Goal: Navigation & Orientation: Find specific page/section

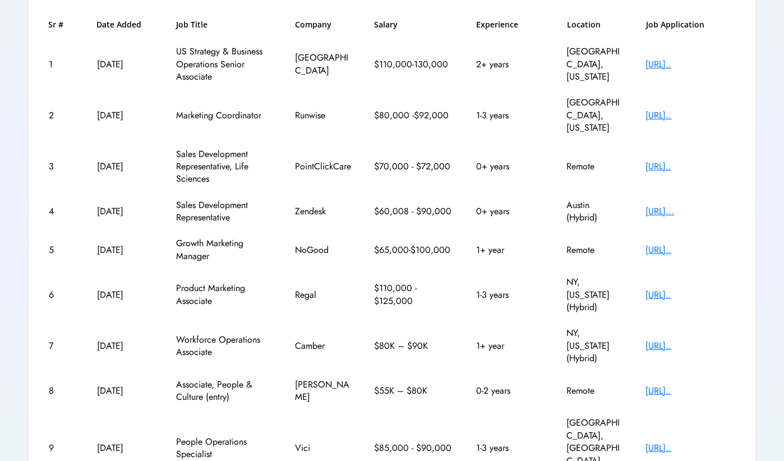
scroll to position [172, 0]
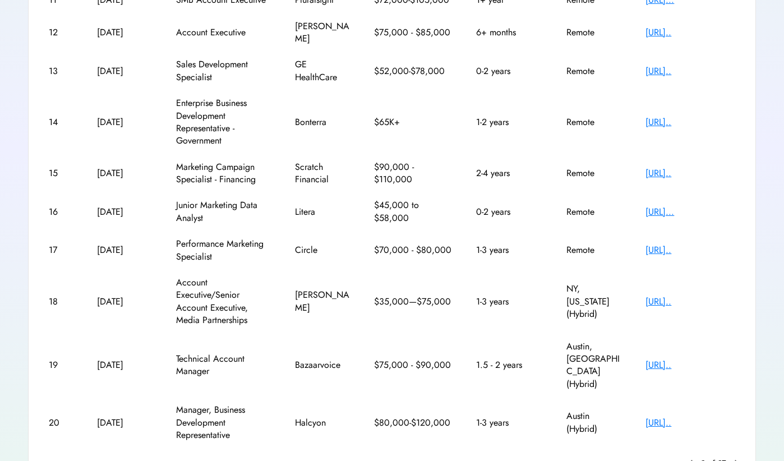
scroll to position [225, 0]
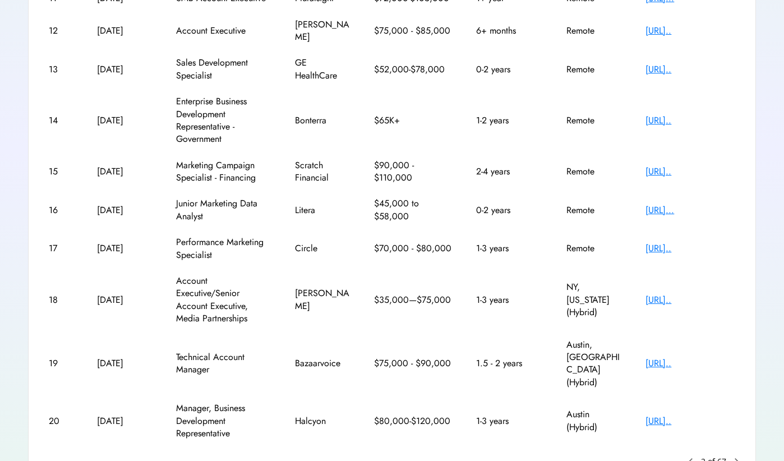
click at [736, 456] on text "chevron_right" at bounding box center [736, 461] width 11 height 11
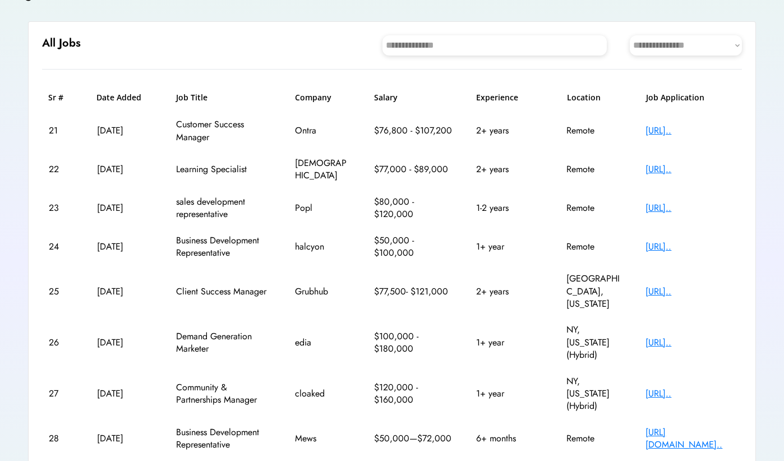
scroll to position [71, 0]
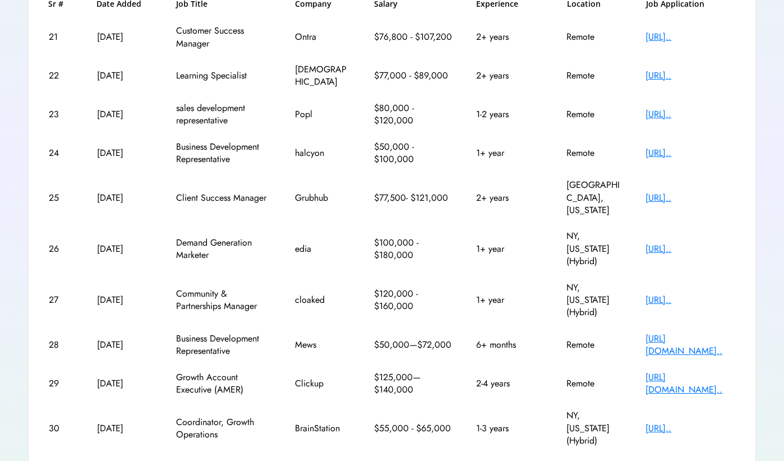
click at [697, 461] on text "keyboard_arrow_left" at bounding box center [691, 468] width 11 height 11
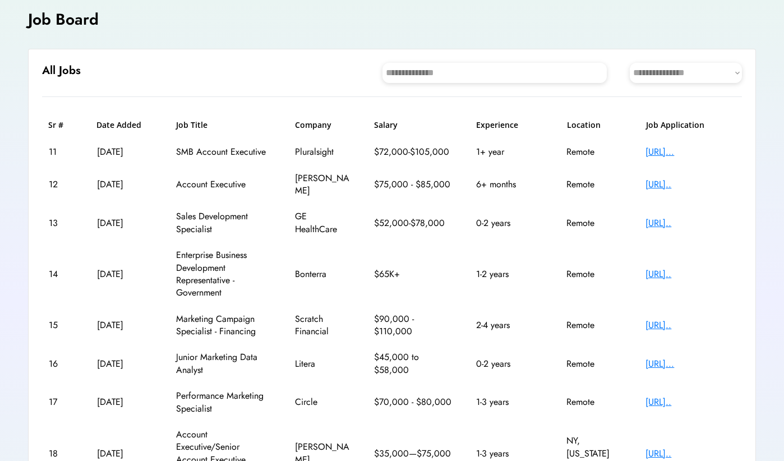
click at [681, 153] on div "https://pluralsight...." at bounding box center [691, 152] width 90 height 12
click at [687, 178] on div "https://job-boards.g..." at bounding box center [691, 184] width 90 height 12
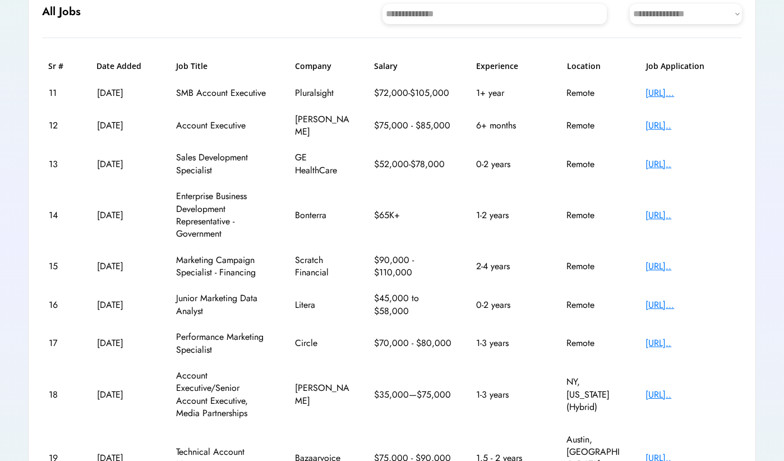
scroll to position [132, 0]
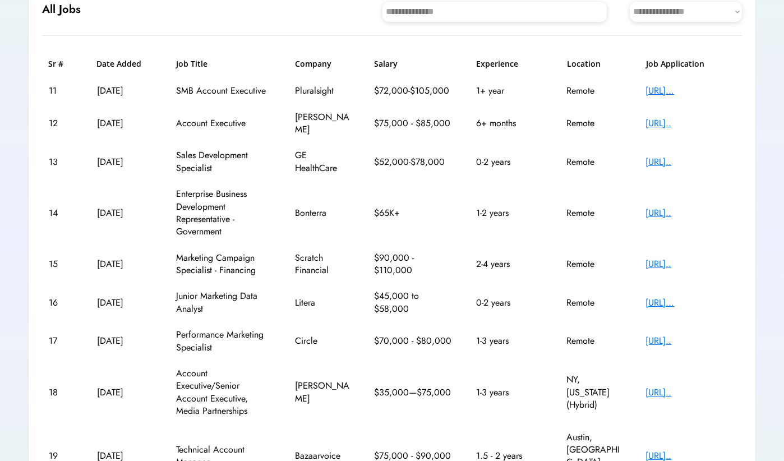
click at [678, 258] on div "https://ats.rippling..." at bounding box center [691, 264] width 90 height 12
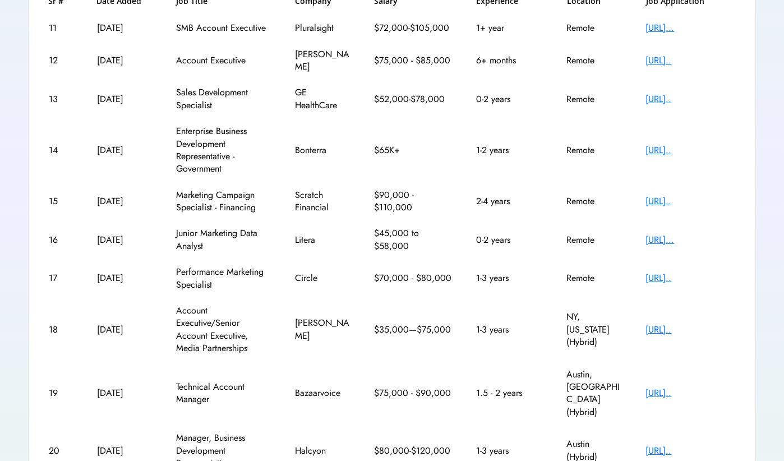
scroll to position [200, 0]
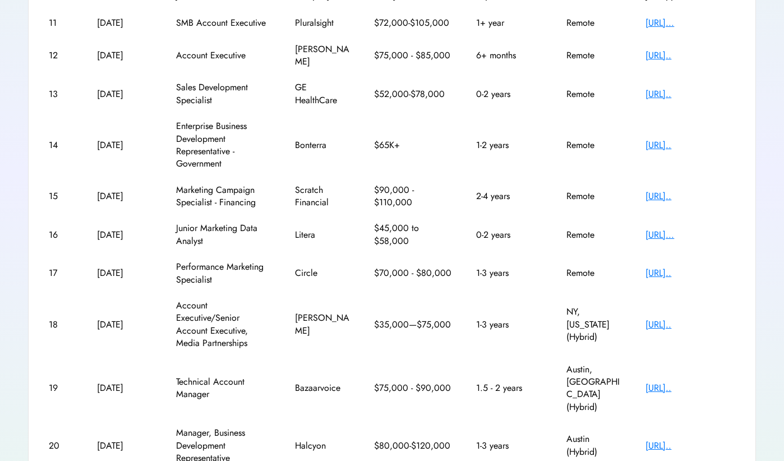
click at [665, 382] on div "https://jobs.lever.c..." at bounding box center [691, 388] width 90 height 12
click at [655, 440] on div "https://job-boards.g..." at bounding box center [691, 446] width 90 height 12
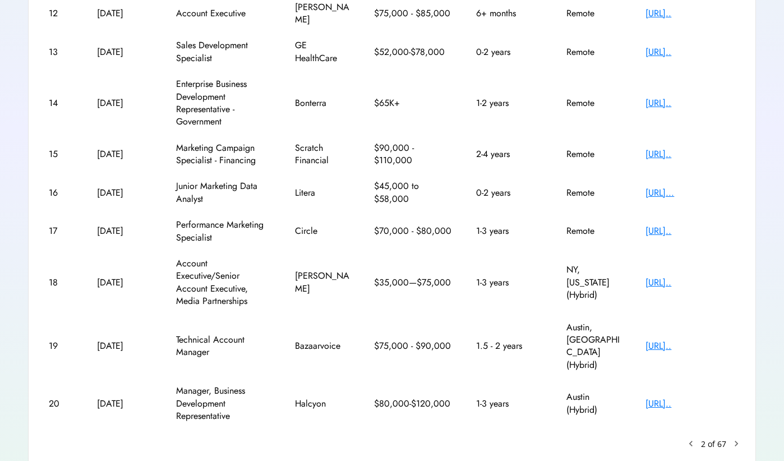
scroll to position [242, 0]
click at [689, 439] on text "keyboard_arrow_left" at bounding box center [691, 444] width 11 height 11
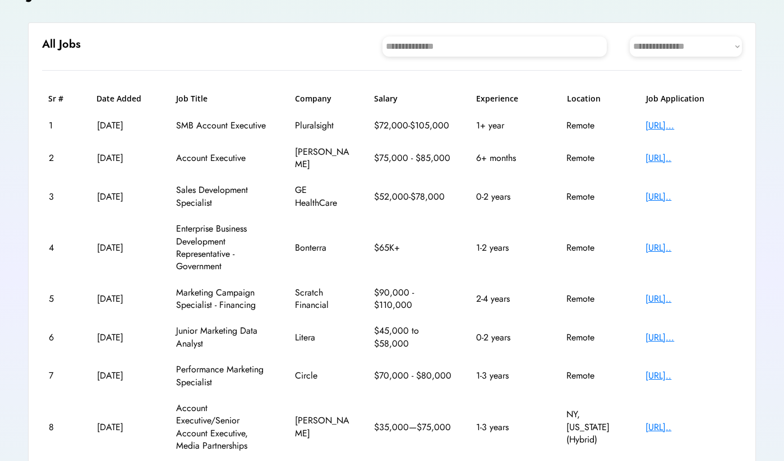
scroll to position [71, 0]
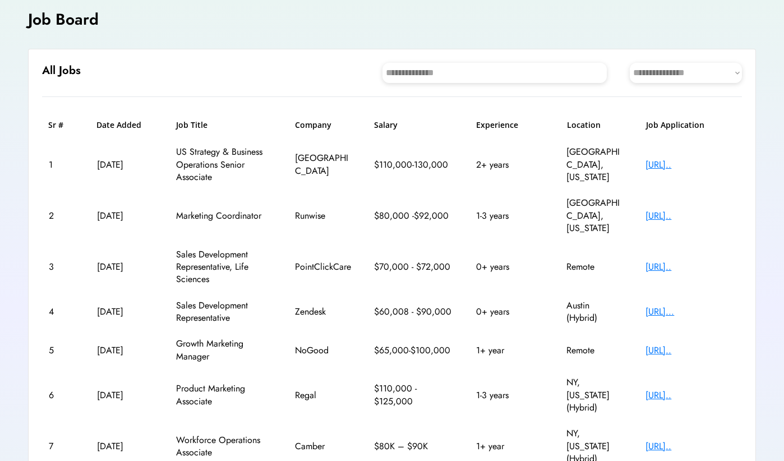
click at [694, 164] on div "https://job-boards.g..." at bounding box center [691, 165] width 90 height 12
click at [667, 210] on div "https://job-boards.g..." at bounding box center [691, 216] width 90 height 12
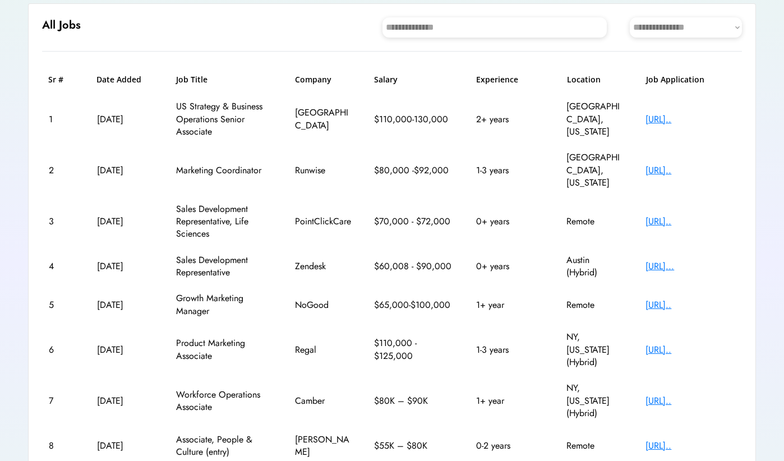
click at [662, 299] on div "https://apply.workab..." at bounding box center [691, 305] width 90 height 12
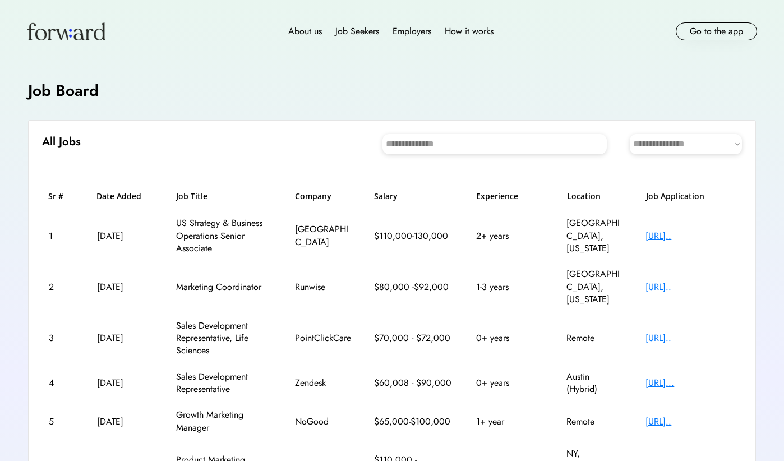
scroll to position [0, 0]
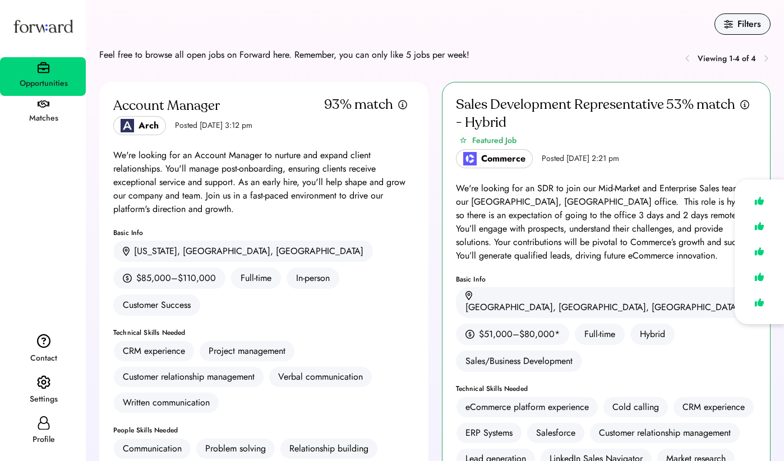
click at [27, 112] on div "Matches" at bounding box center [43, 118] width 85 height 13
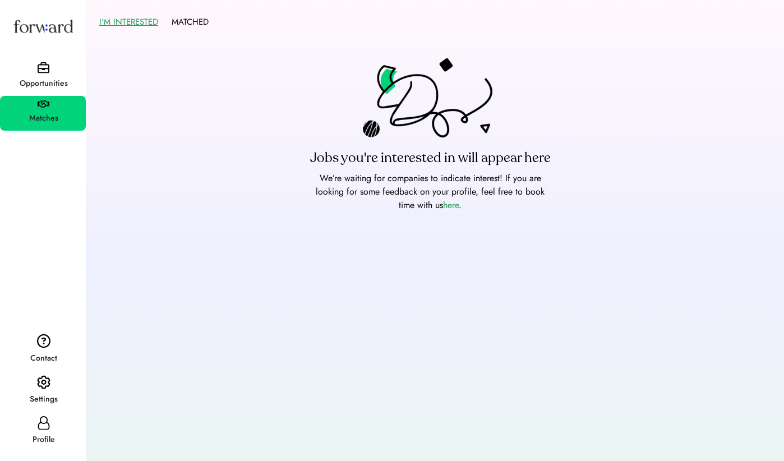
click at [38, 78] on div "Opportunities" at bounding box center [43, 83] width 85 height 13
